Goal: Task Accomplishment & Management: Complete application form

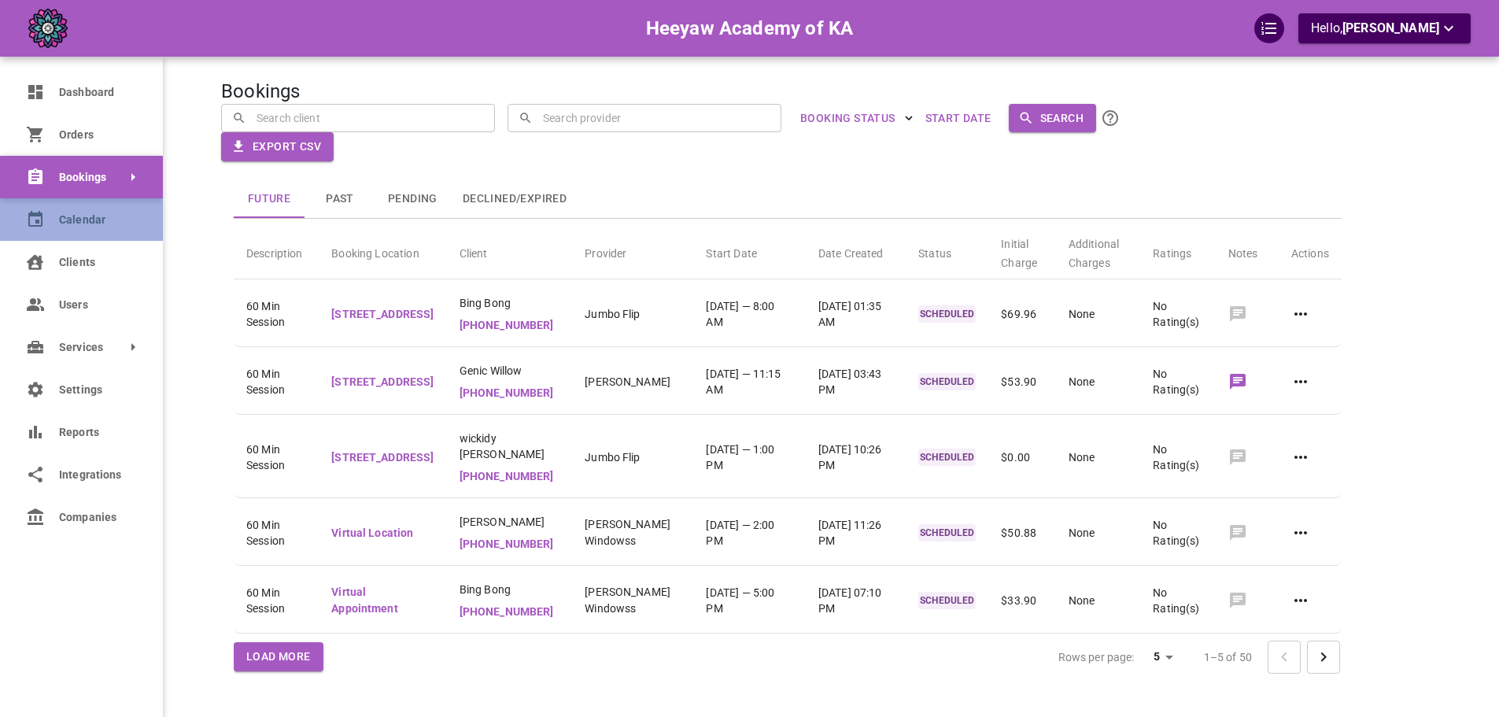
click at [53, 223] on link "Calendar" at bounding box center [81, 219] width 163 height 42
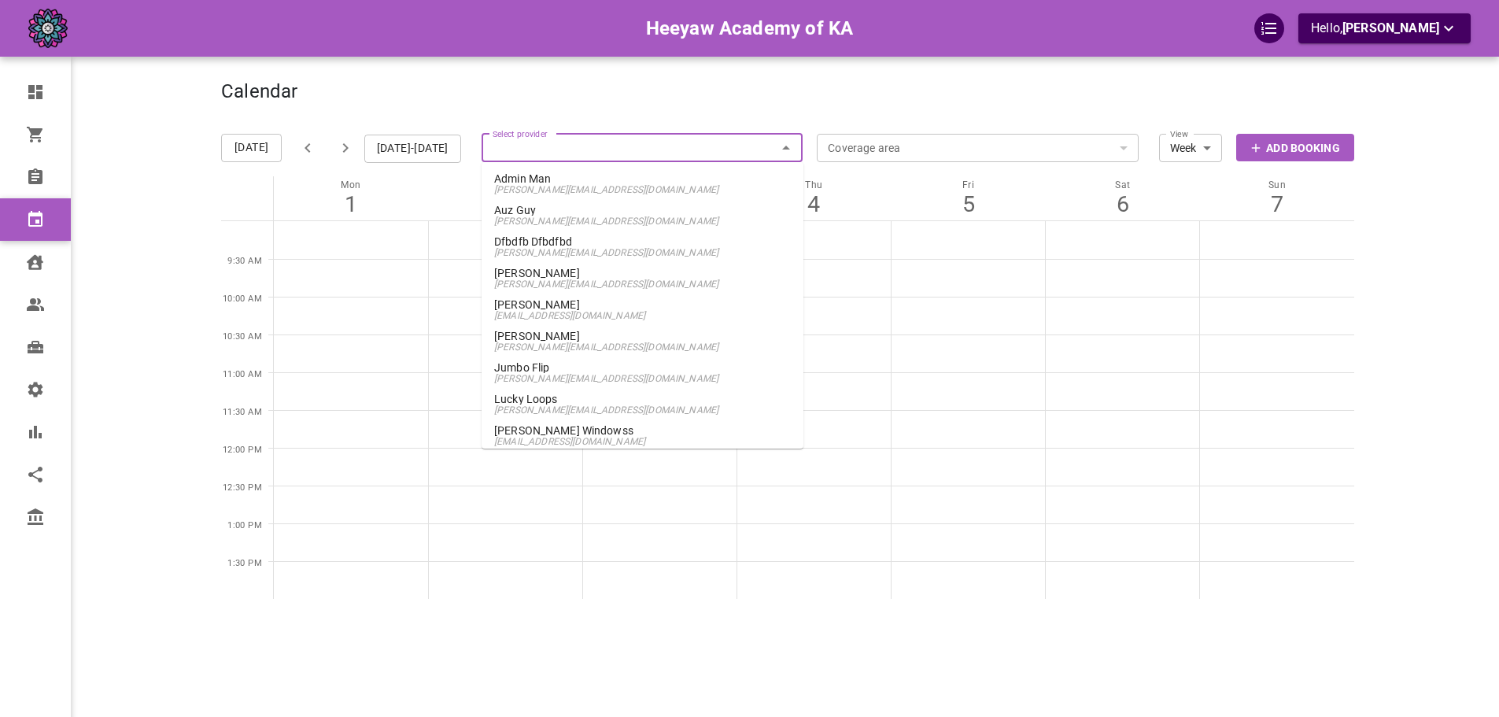
click at [655, 151] on input "Select provider" at bounding box center [643, 148] width 322 height 35
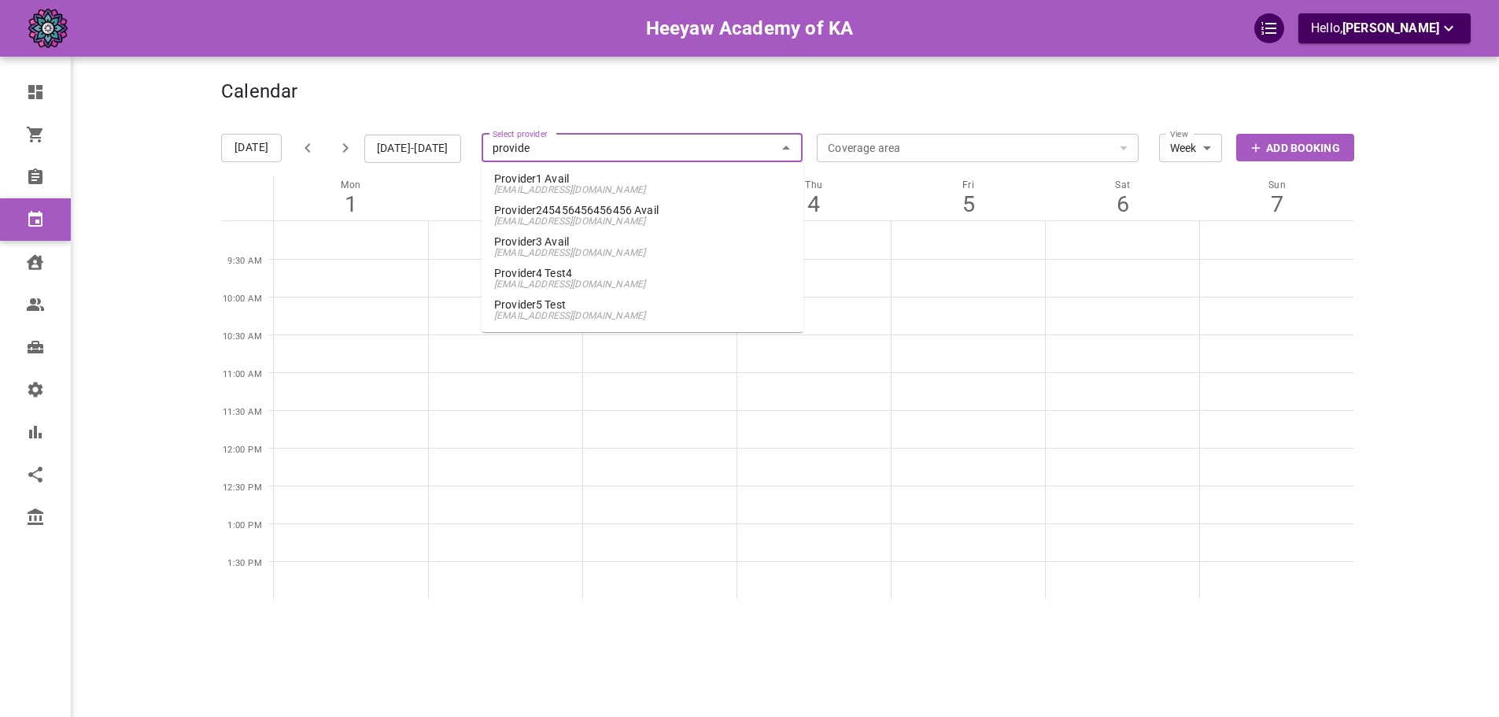
type input "provider"
click at [600, 271] on p "Provider4 Test4" at bounding box center [642, 273] width 297 height 11
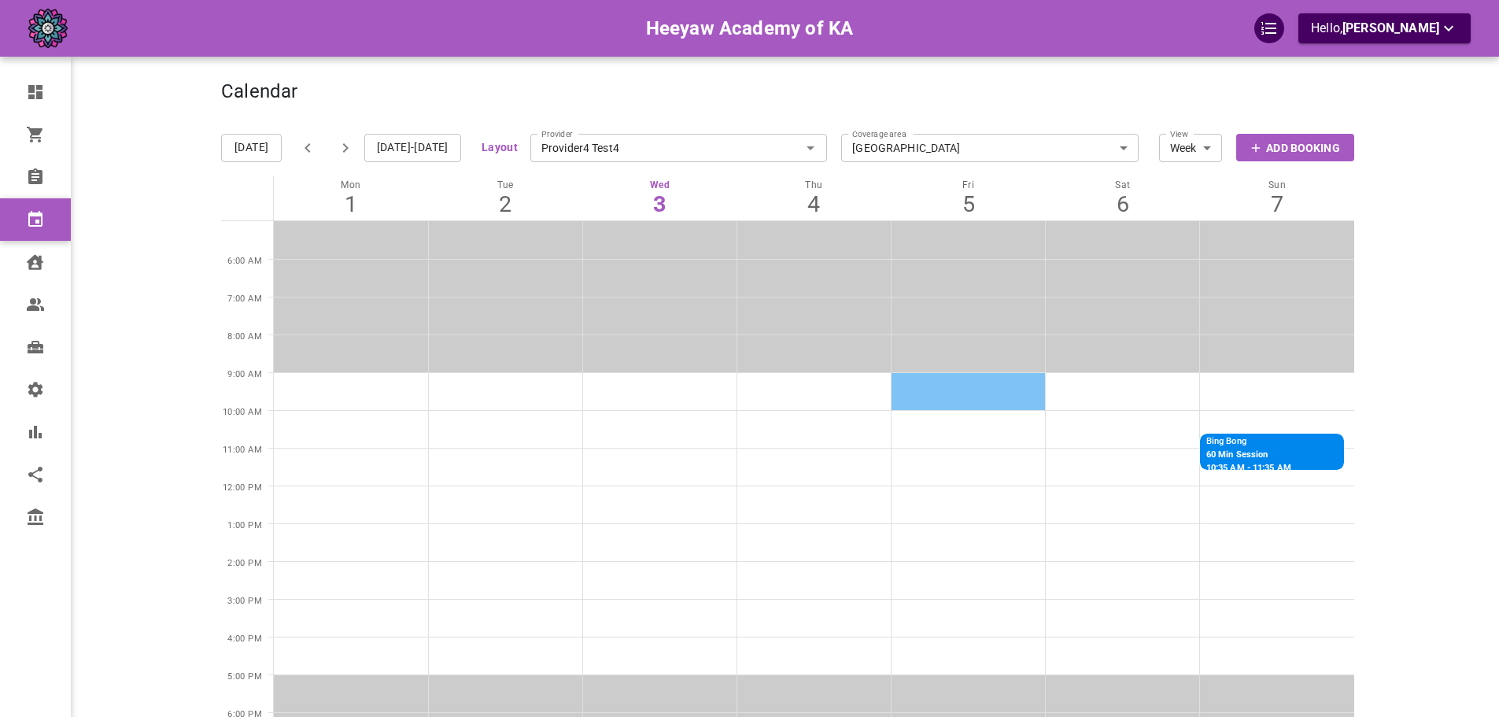
click at [943, 404] on td at bounding box center [968, 391] width 154 height 38
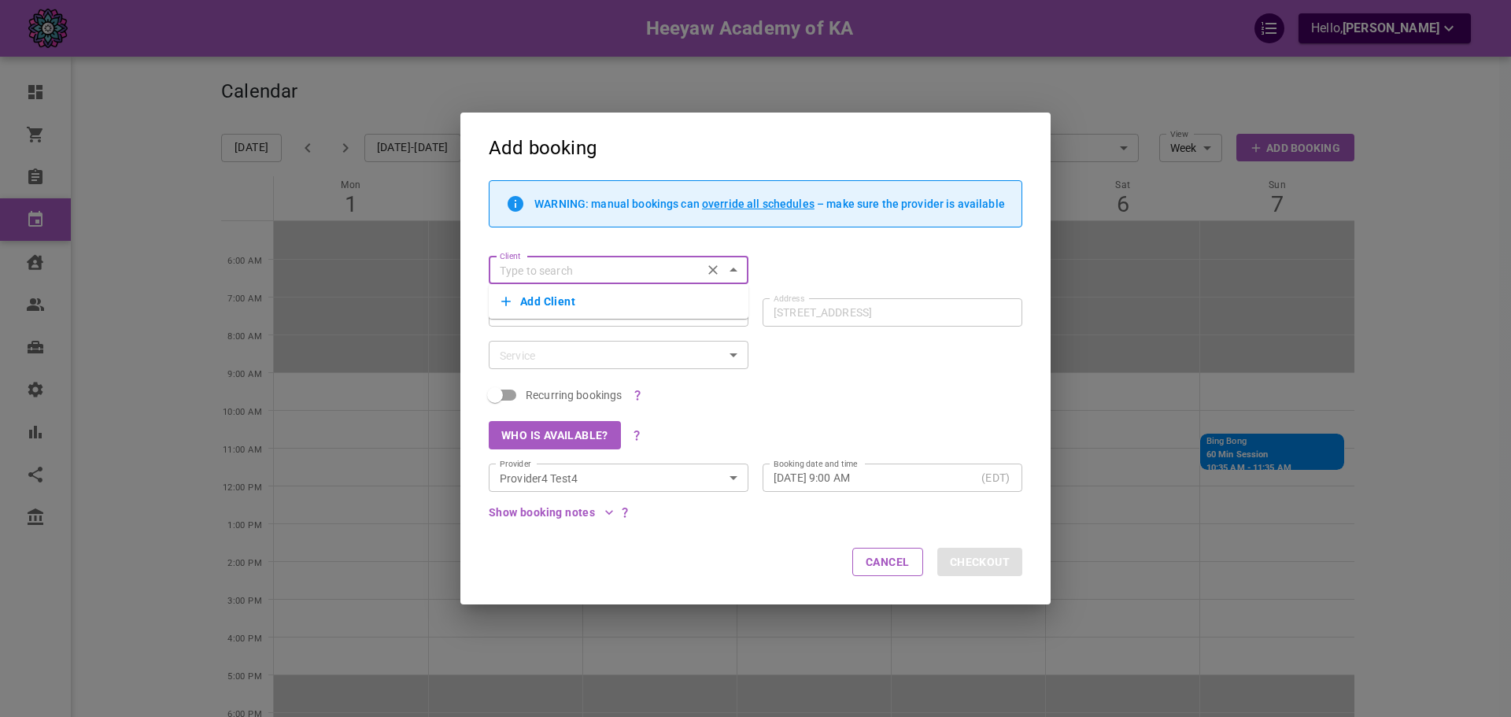
click at [537, 300] on button "Add Client" at bounding box center [618, 301] width 234 height 22
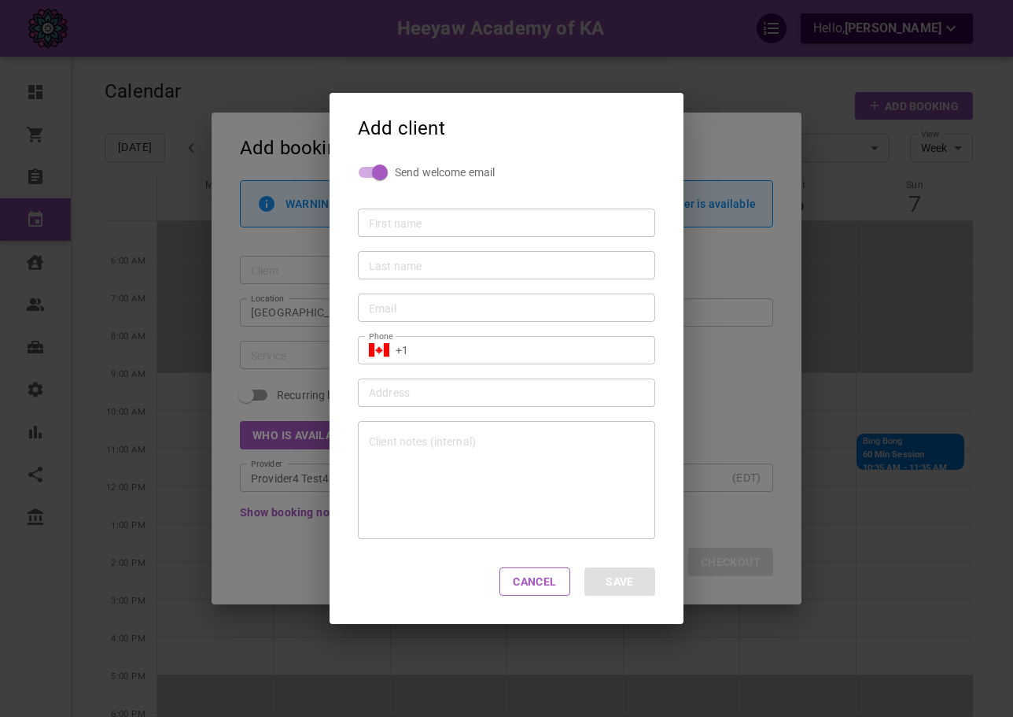
click at [423, 216] on input "First name" at bounding box center [506, 223] width 275 height 16
type input "[PERSON_NAME]"
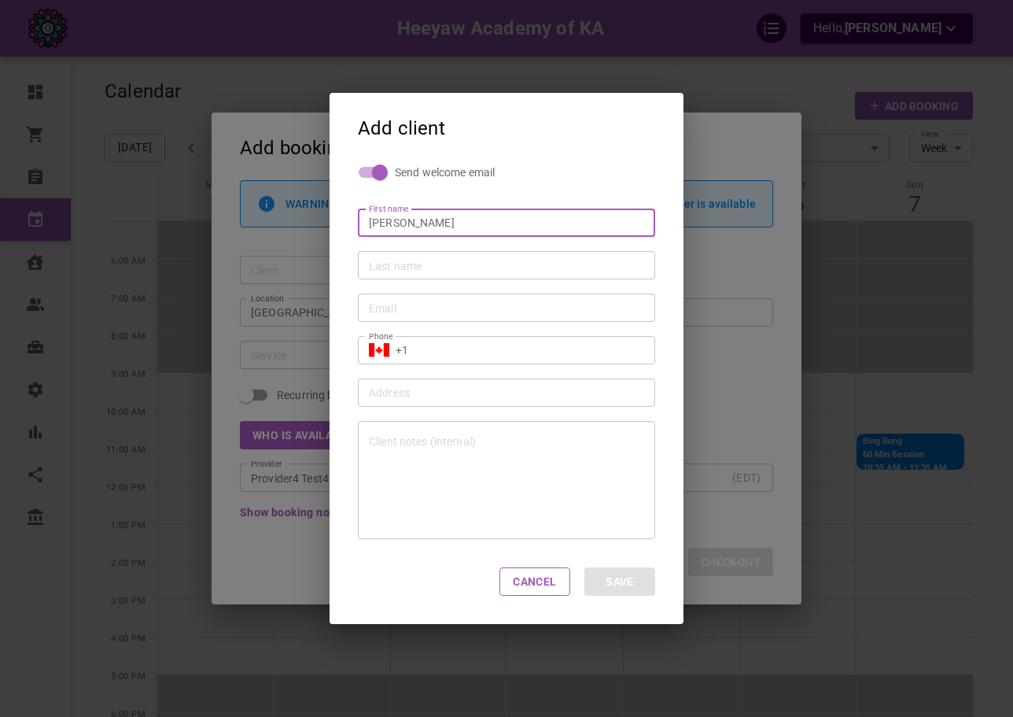
click at [444, 266] on input "Last name" at bounding box center [506, 265] width 275 height 16
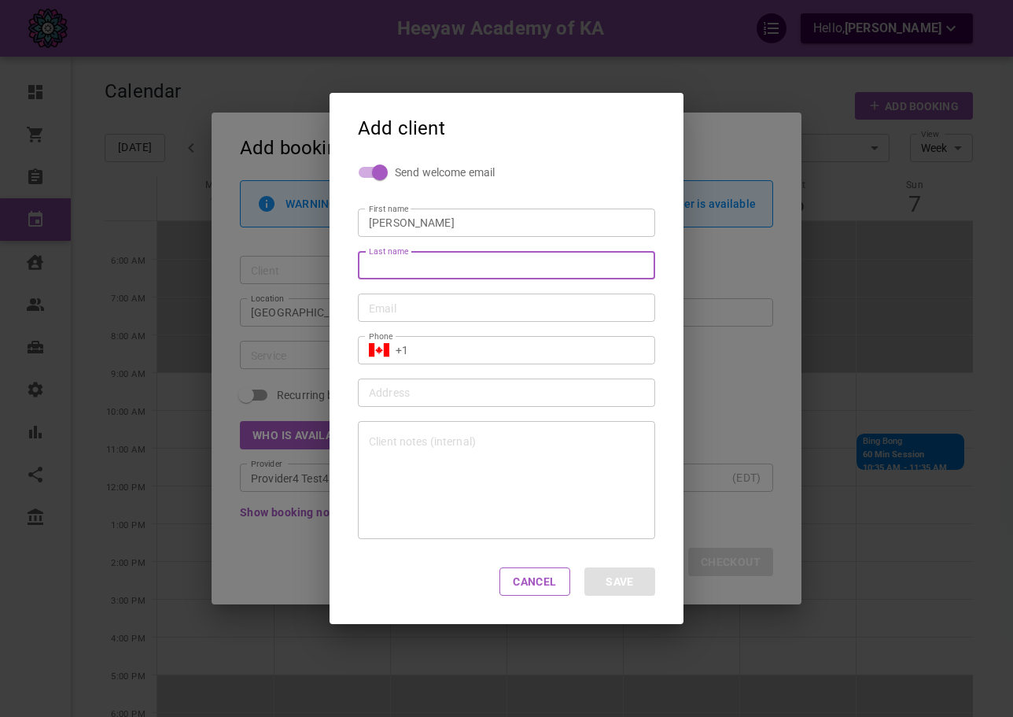
type input "Tahir"
click at [461, 317] on div "Email" at bounding box center [506, 307] width 297 height 28
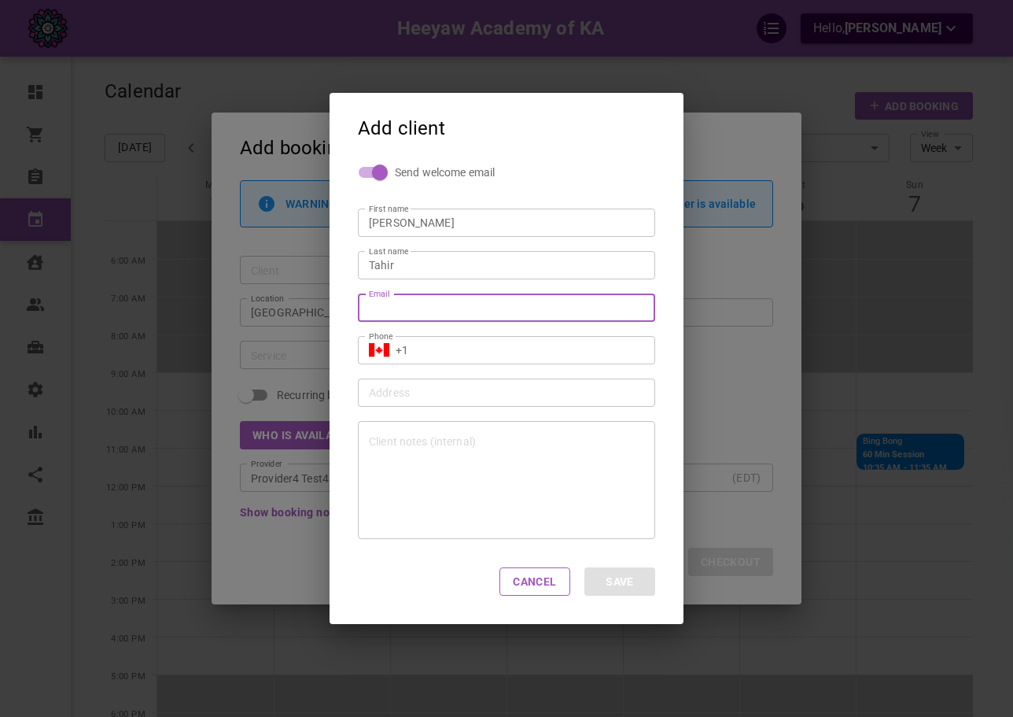
click at [473, 308] on input "Email" at bounding box center [506, 308] width 275 height 16
click at [435, 316] on div "[PERSON_NAME][EMAIL_ADDRESS][DOMAIN_NAME] Email" at bounding box center [506, 307] width 297 height 28
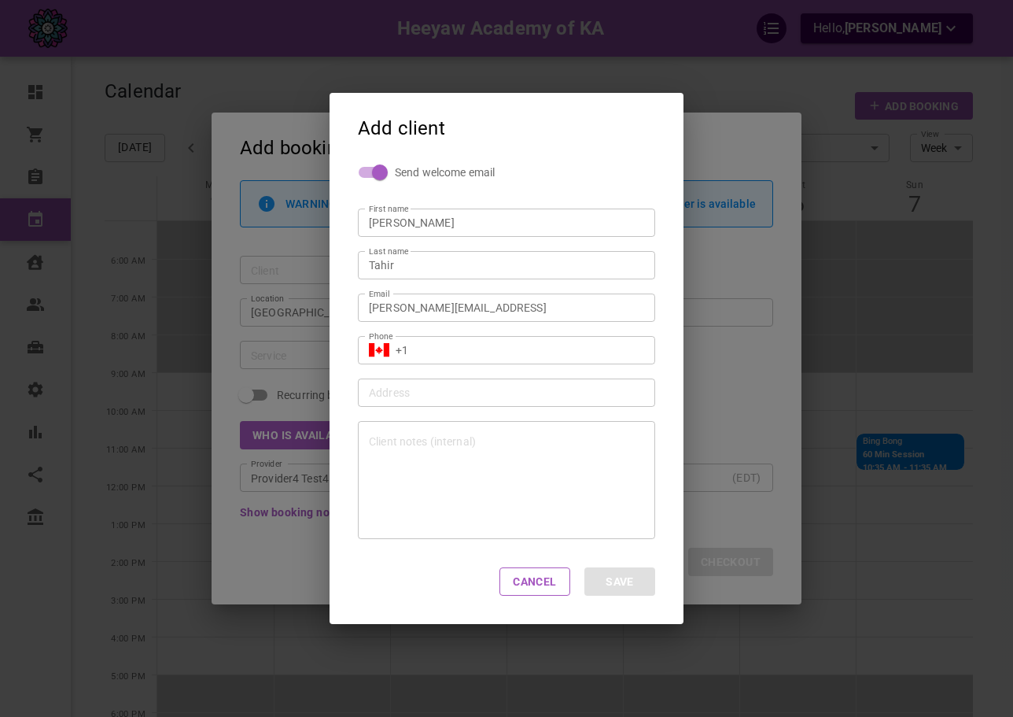
click at [435, 316] on div "[PERSON_NAME][EMAIL_ADDRESS] Email" at bounding box center [506, 307] width 297 height 28
click at [434, 310] on input "[PERSON_NAME][EMAIL_ADDRESS]" at bounding box center [506, 308] width 275 height 16
click at [544, 312] on input "[PERSON_NAME][EMAIL_ADDRESS]" at bounding box center [506, 308] width 275 height 16
click at [436, 304] on input "[PERSON_NAME][EMAIL_ADDRESS][DOMAIN_NAME]" at bounding box center [506, 308] width 275 height 16
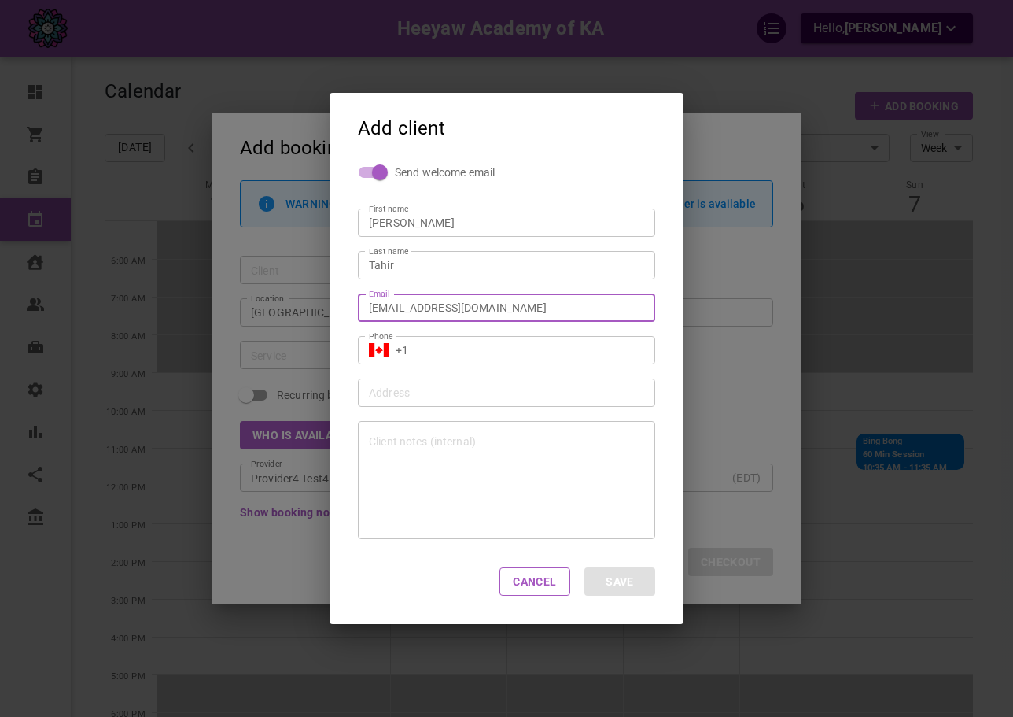
type input "[EMAIL_ADDRESS][DOMAIN_NAME]"
click at [463, 347] on input "+1" at bounding box center [520, 350] width 249 height 16
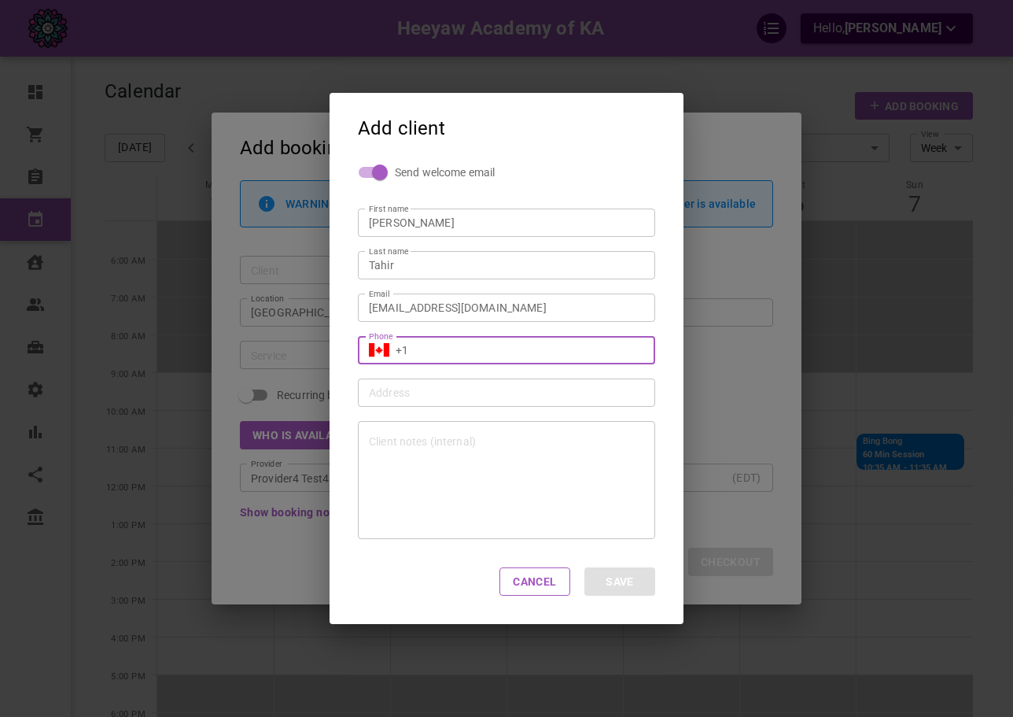
type input "[PHONE_NUMBER]"
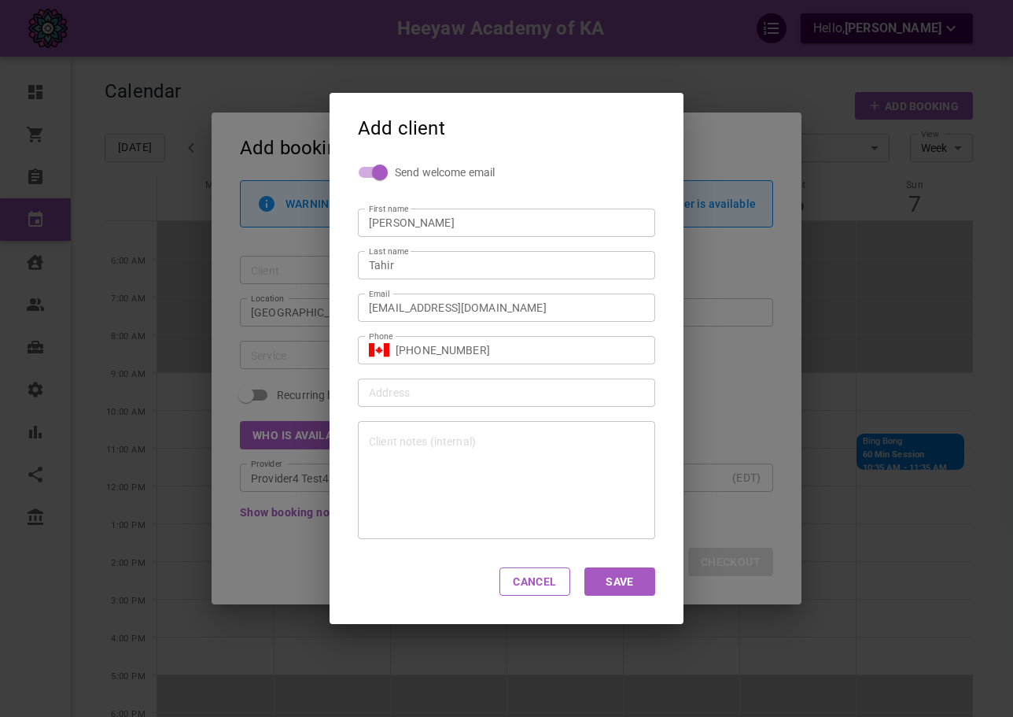
click at [617, 575] on button "Save" at bounding box center [620, 581] width 71 height 28
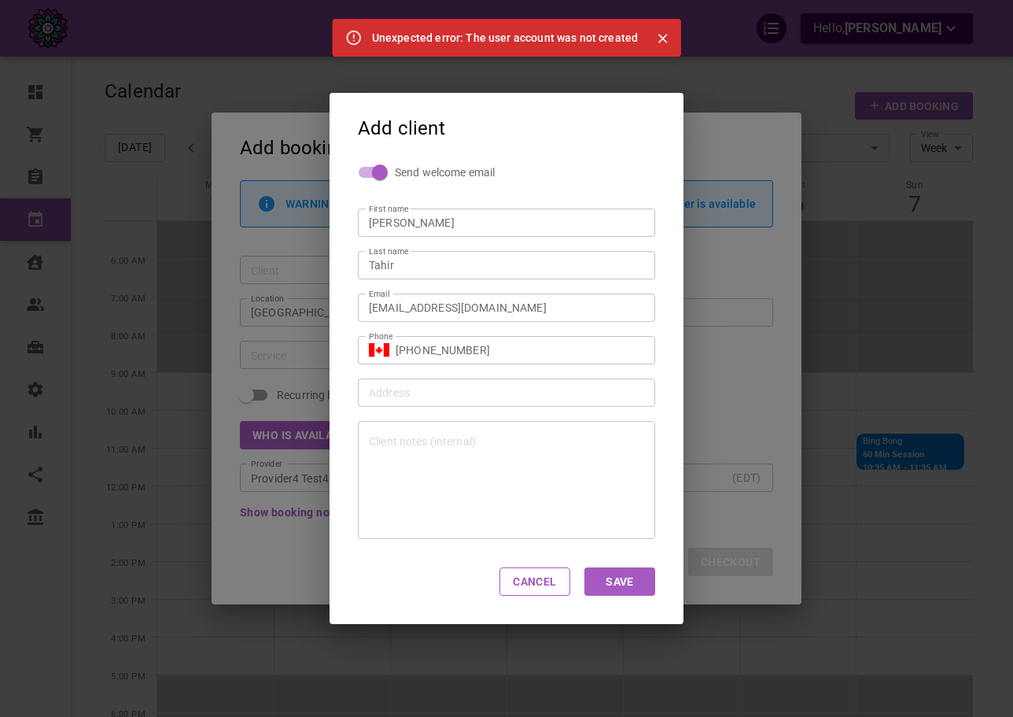
click at [656, 35] on icon "Close" at bounding box center [663, 39] width 16 height 16
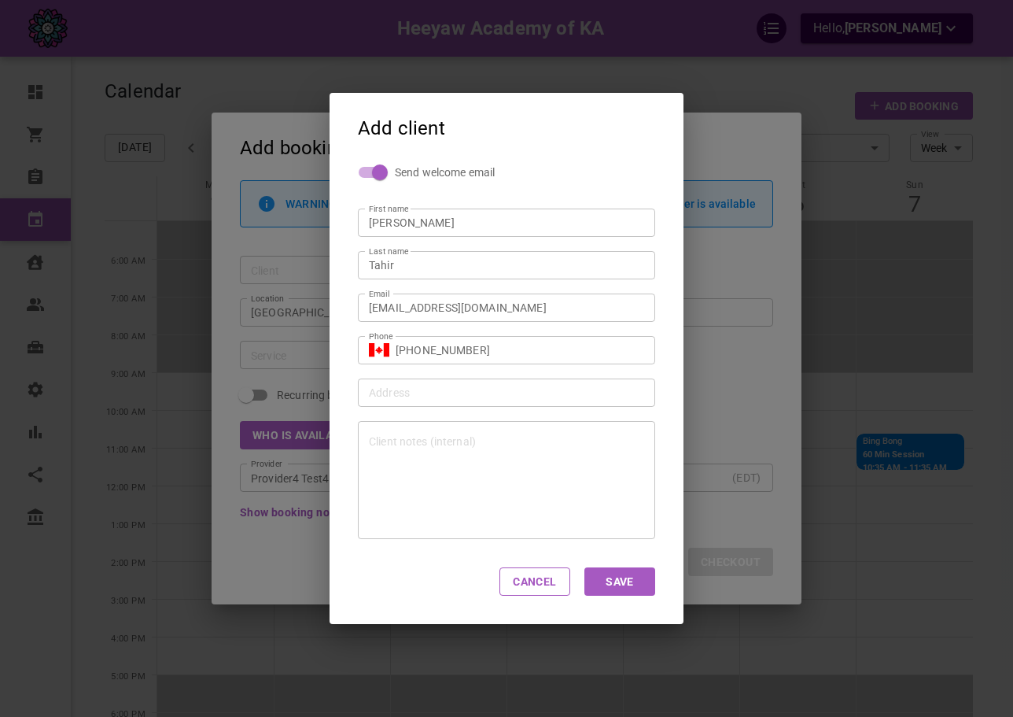
click at [743, 234] on div "Add client Send welcome email First name [PERSON_NAME] First name Last name [PE…" at bounding box center [506, 358] width 1013 height 717
type input "+1"
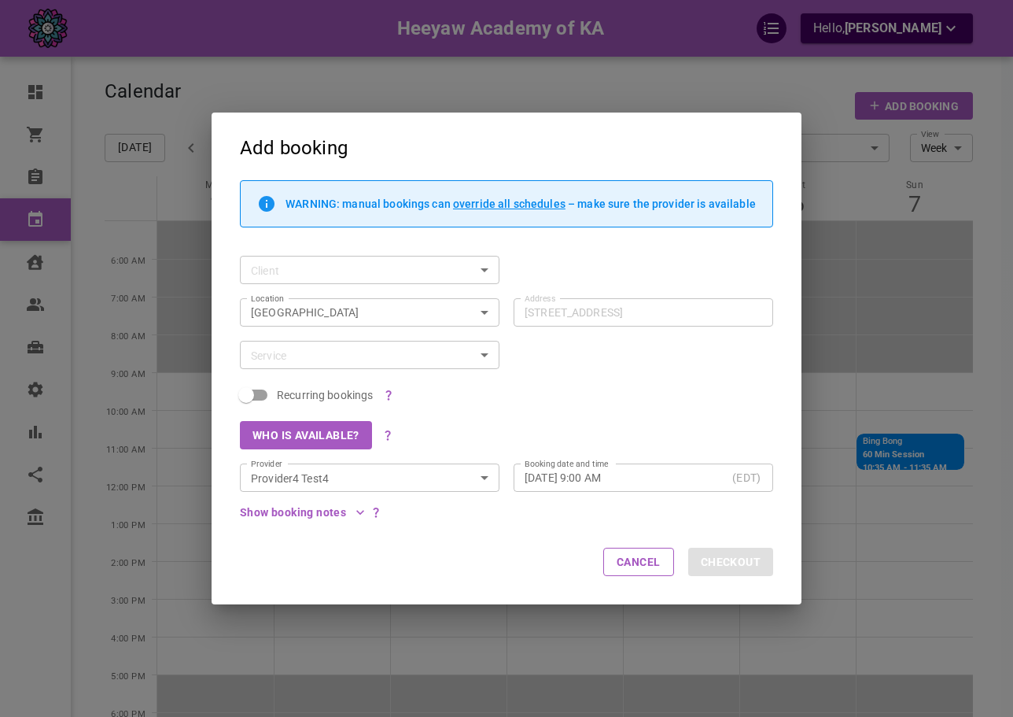
click at [744, 238] on div "WARNING: manual bookings can override all schedules – make sure the provider is…" at bounding box center [500, 210] width 548 height 61
click at [597, 422] on div "Who is available?" at bounding box center [500, 428] width 548 height 42
